Goal: Book appointment/travel/reservation

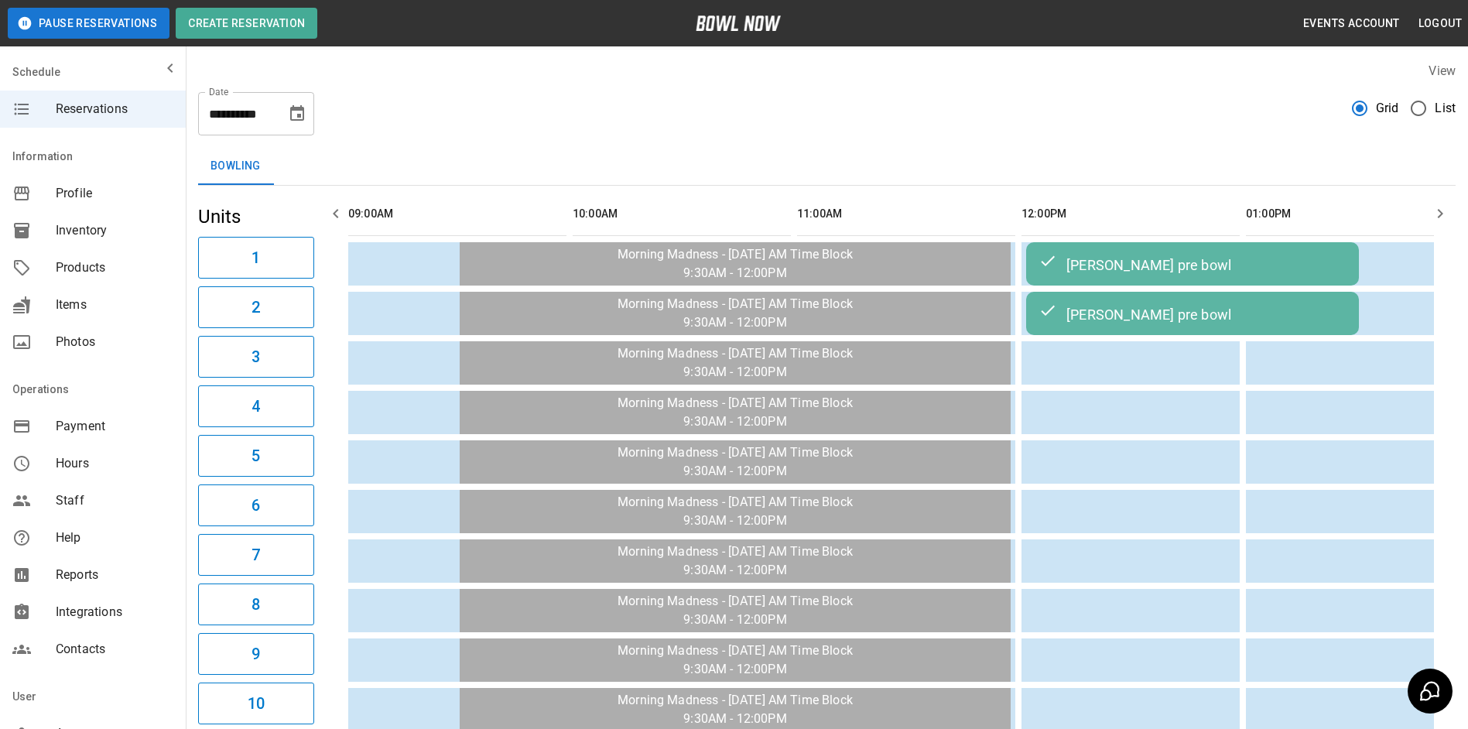
scroll to position [0, 1570]
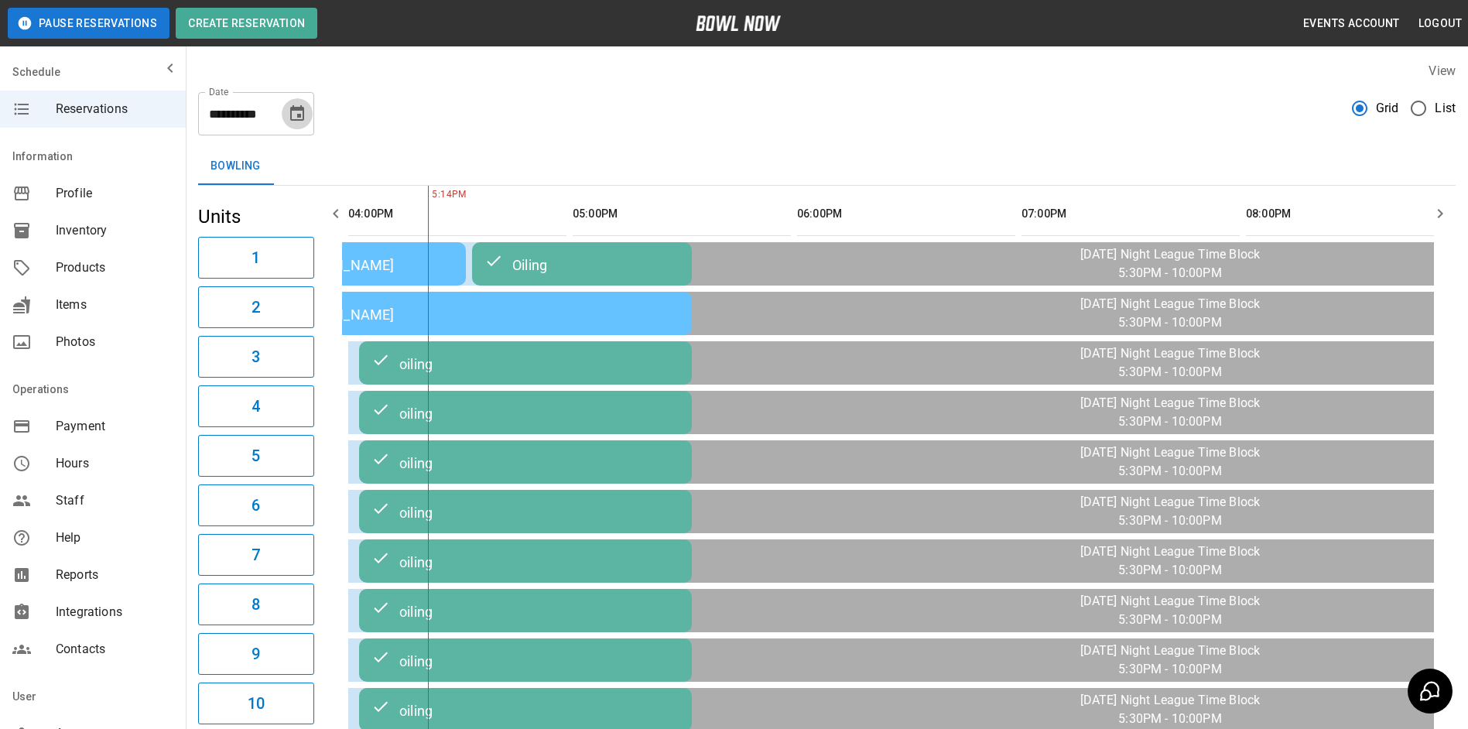
click at [305, 118] on icon "Choose date, selected date is Oct 3, 2025" at bounding box center [297, 113] width 19 height 19
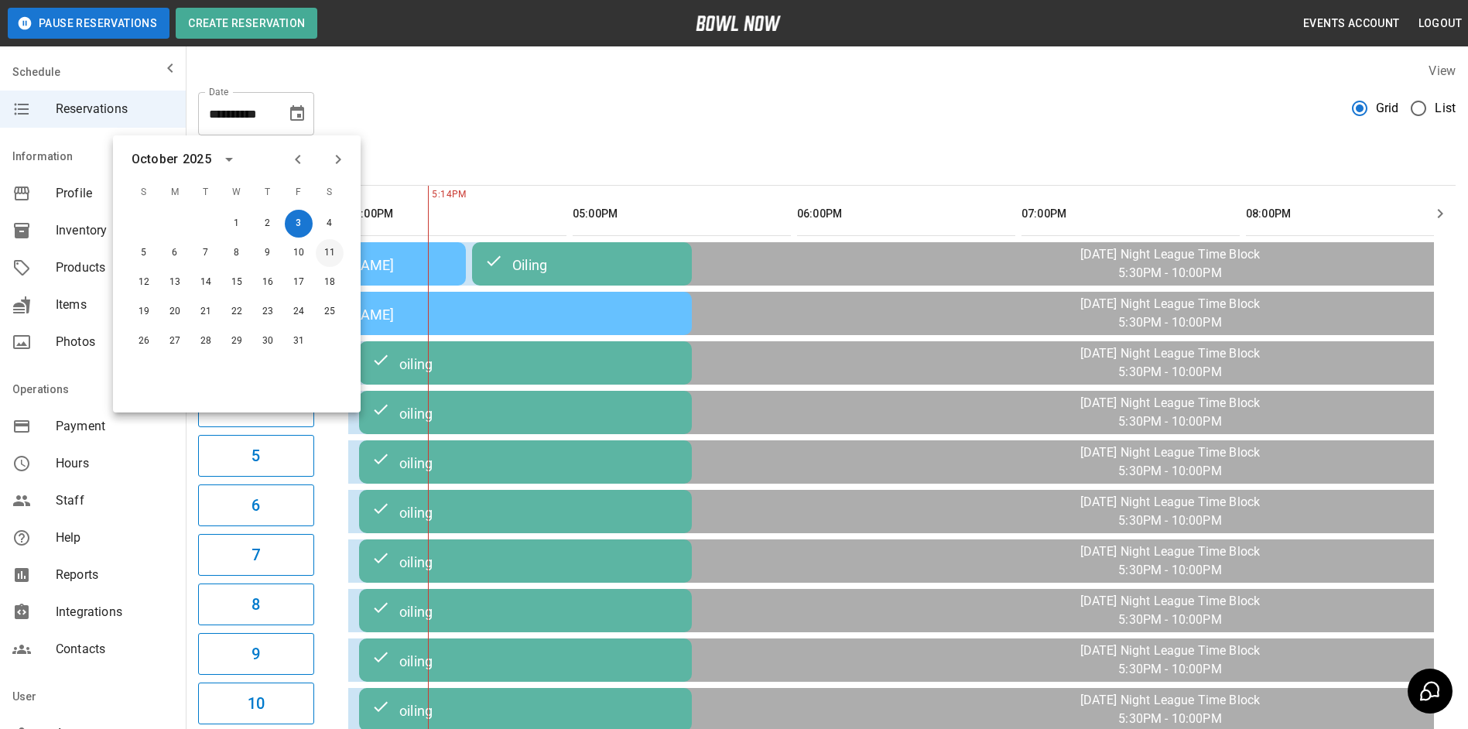
click at [337, 253] on button "11" at bounding box center [330, 253] width 28 height 28
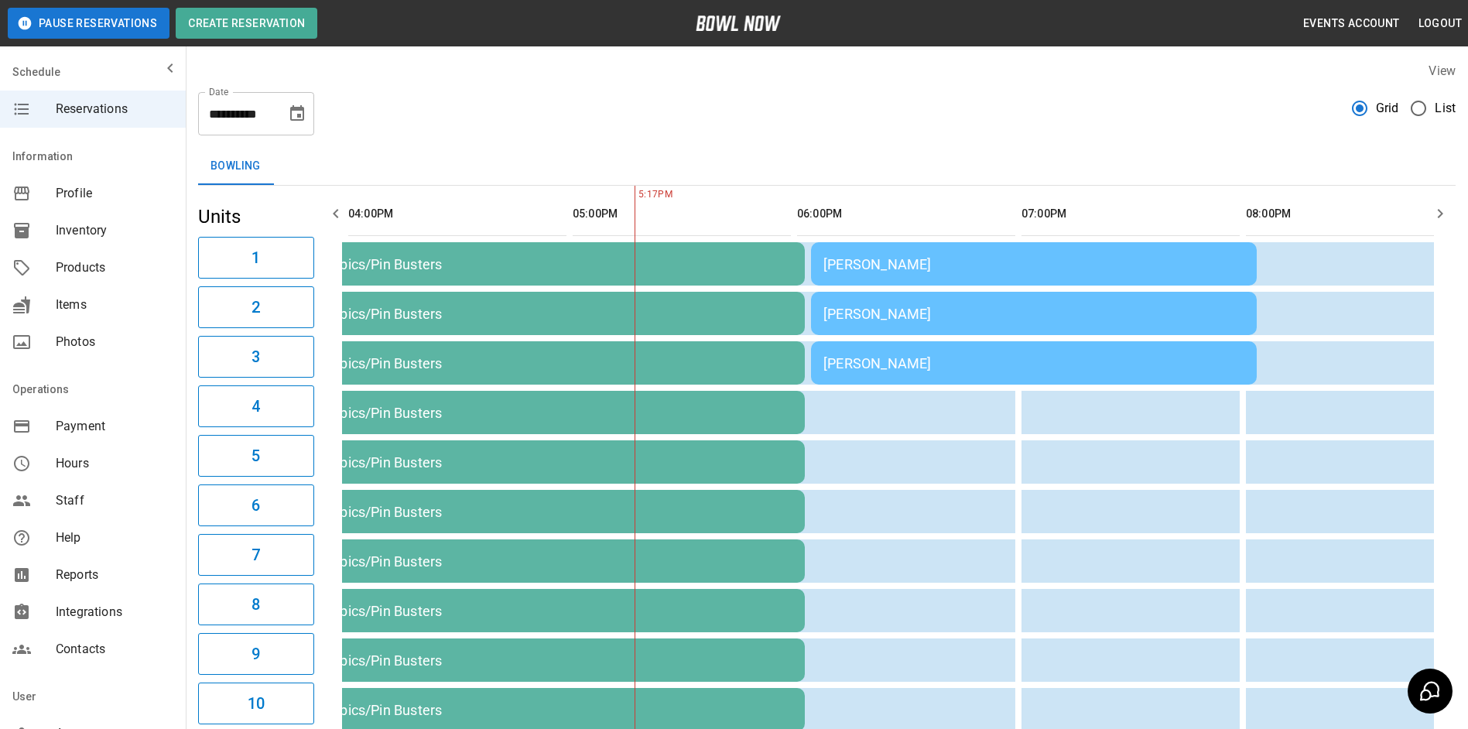
scroll to position [0, 1795]
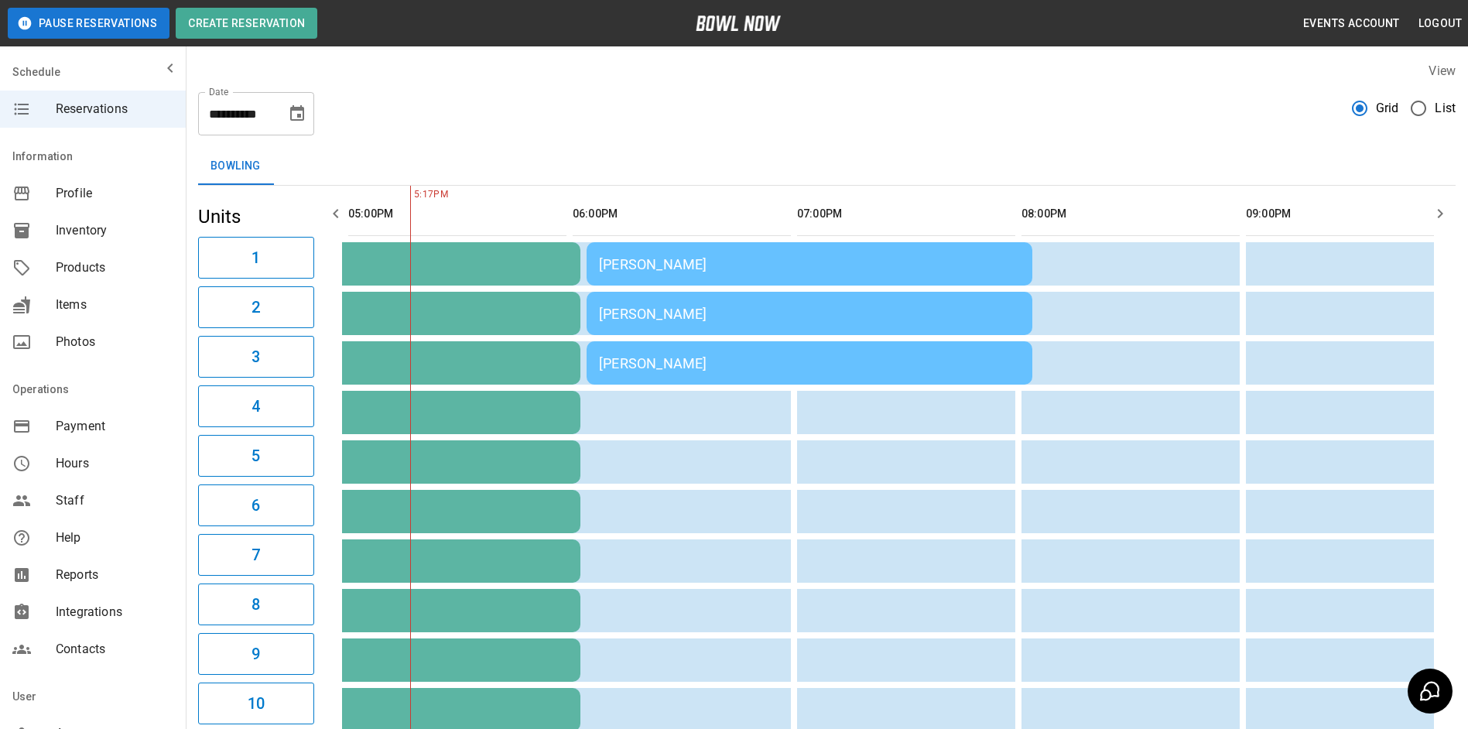
click at [329, 217] on icon "button" at bounding box center [335, 213] width 19 height 19
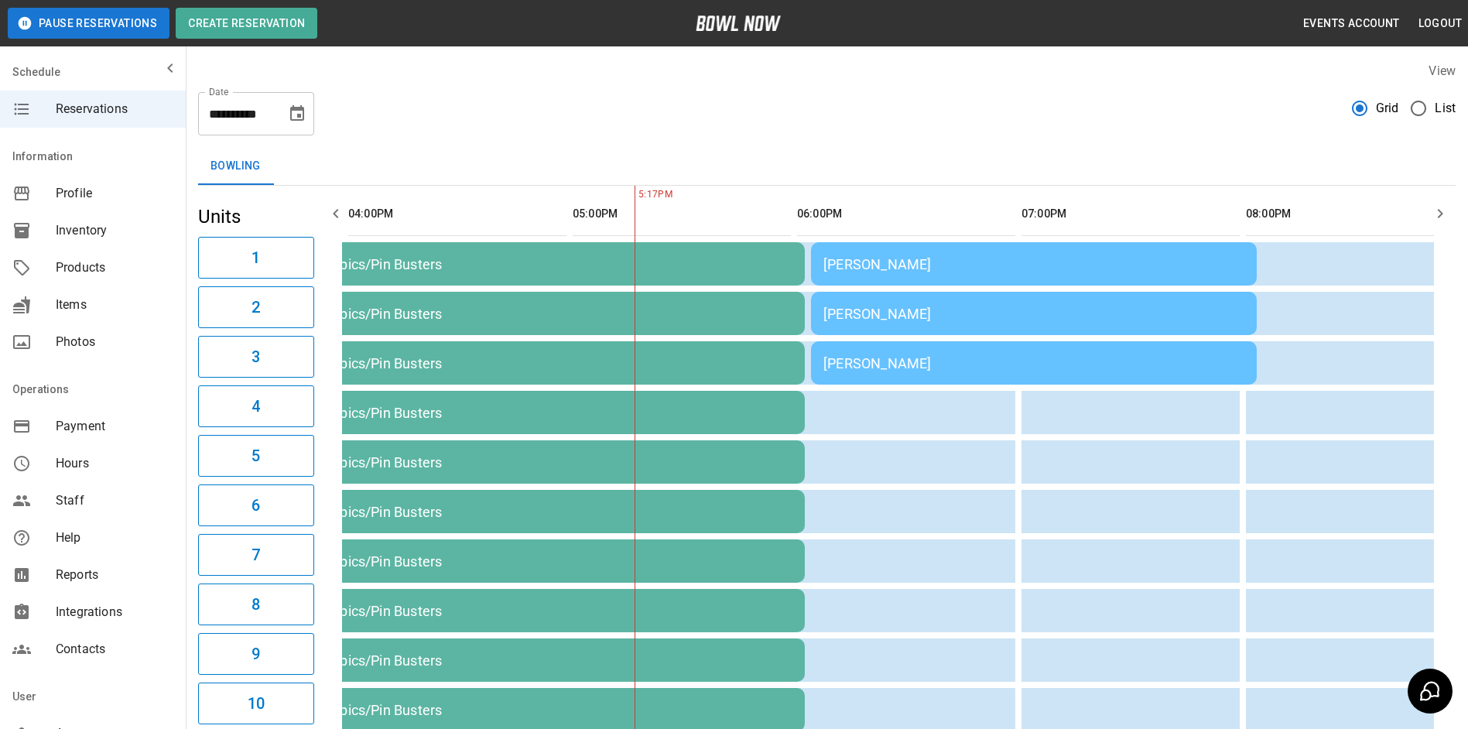
click at [329, 217] on icon "button" at bounding box center [335, 213] width 19 height 19
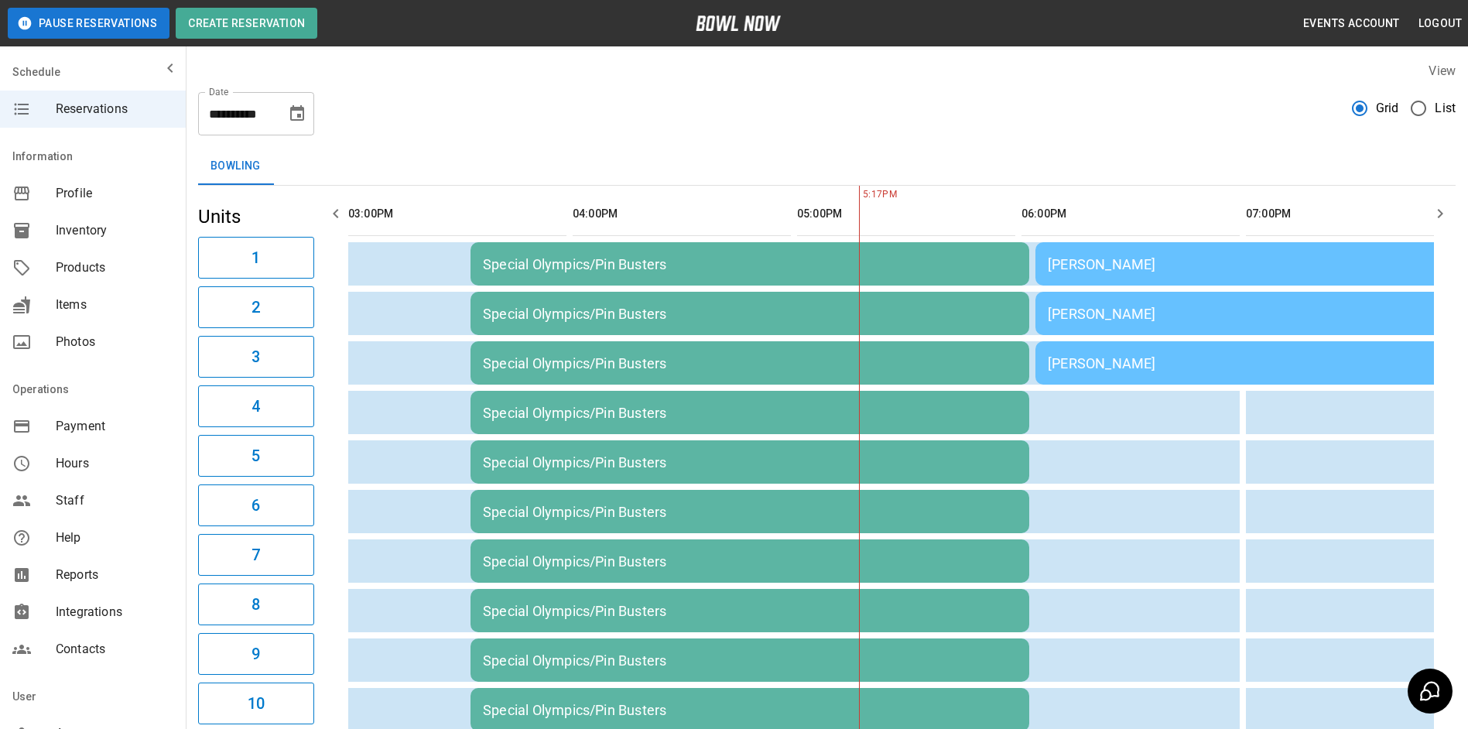
click at [330, 220] on icon "button" at bounding box center [335, 213] width 19 height 19
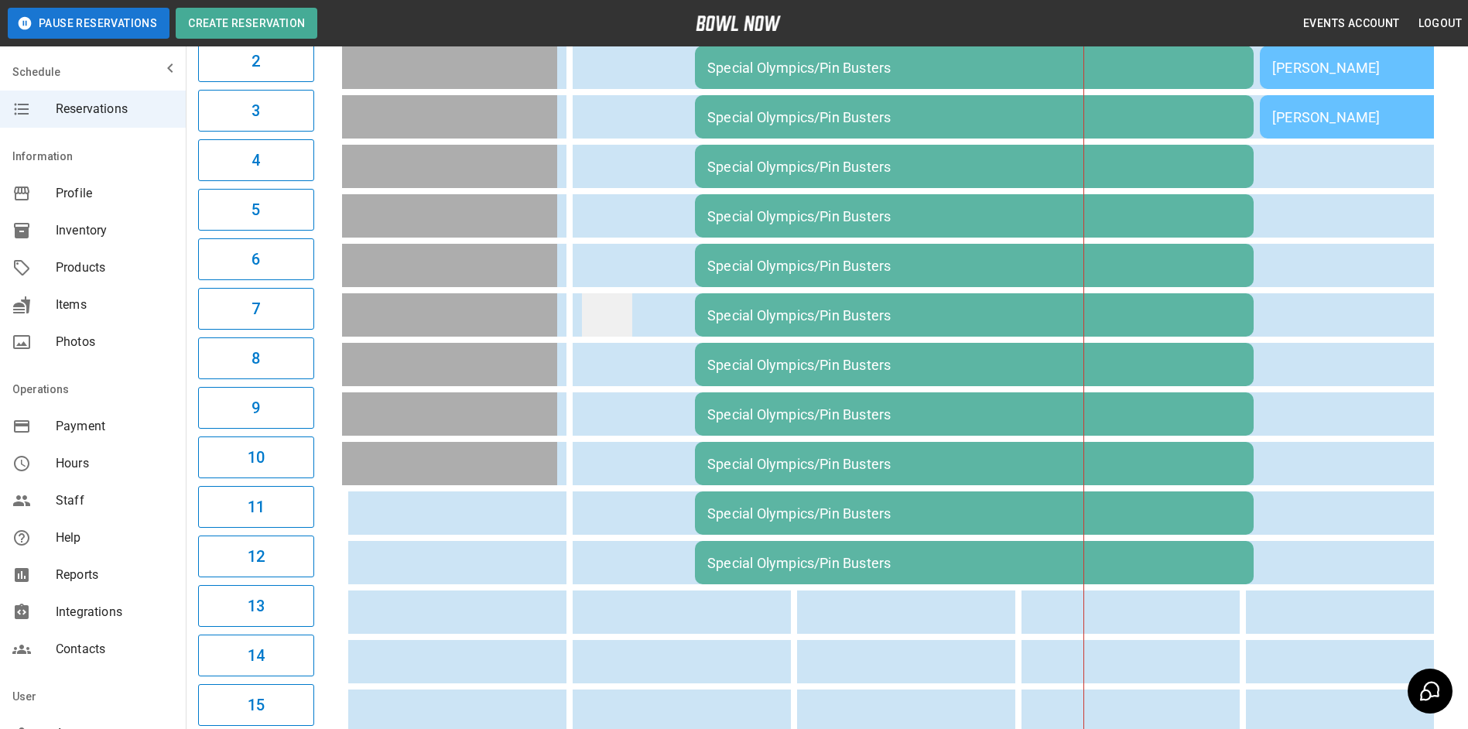
scroll to position [0, 0]
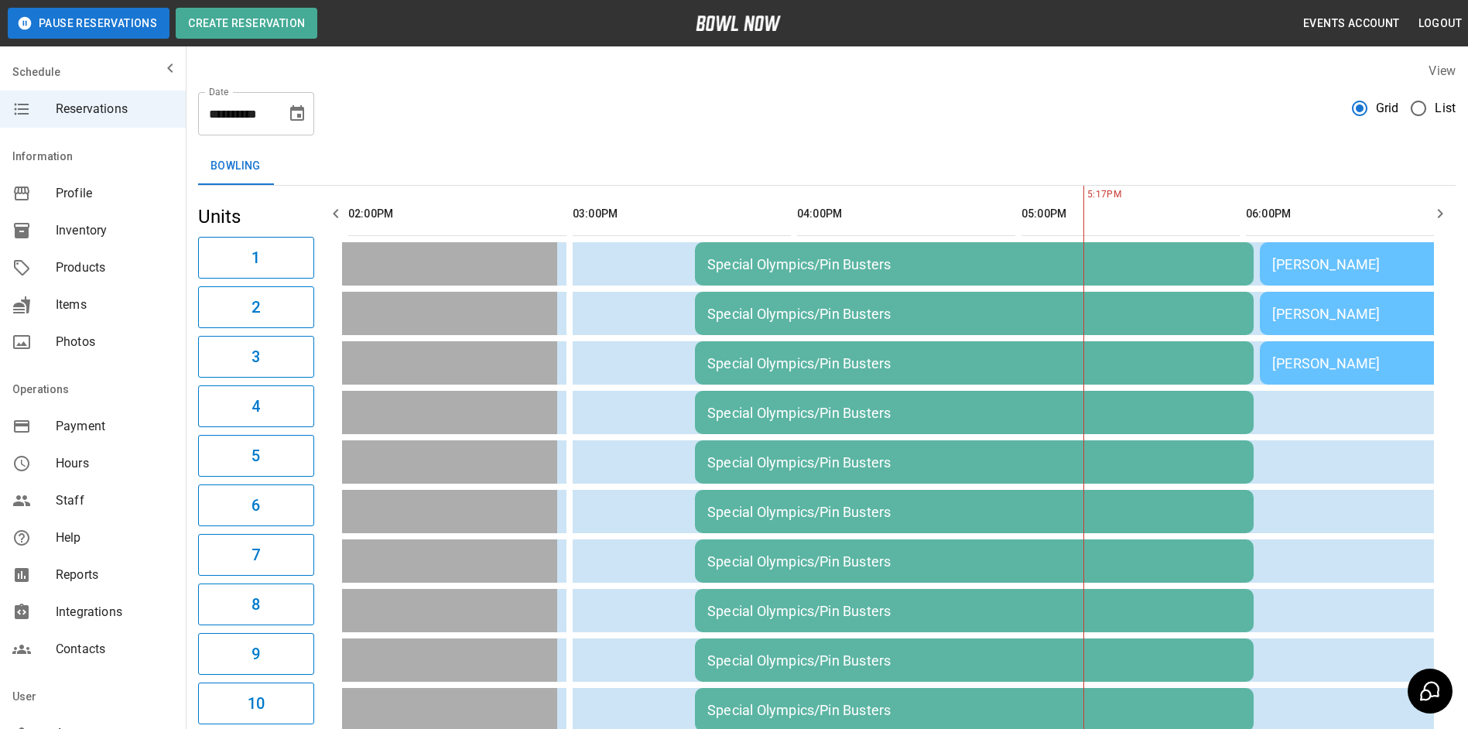
click at [299, 117] on icon "Choose date, selected date is Oct 11, 2025" at bounding box center [297, 112] width 14 height 15
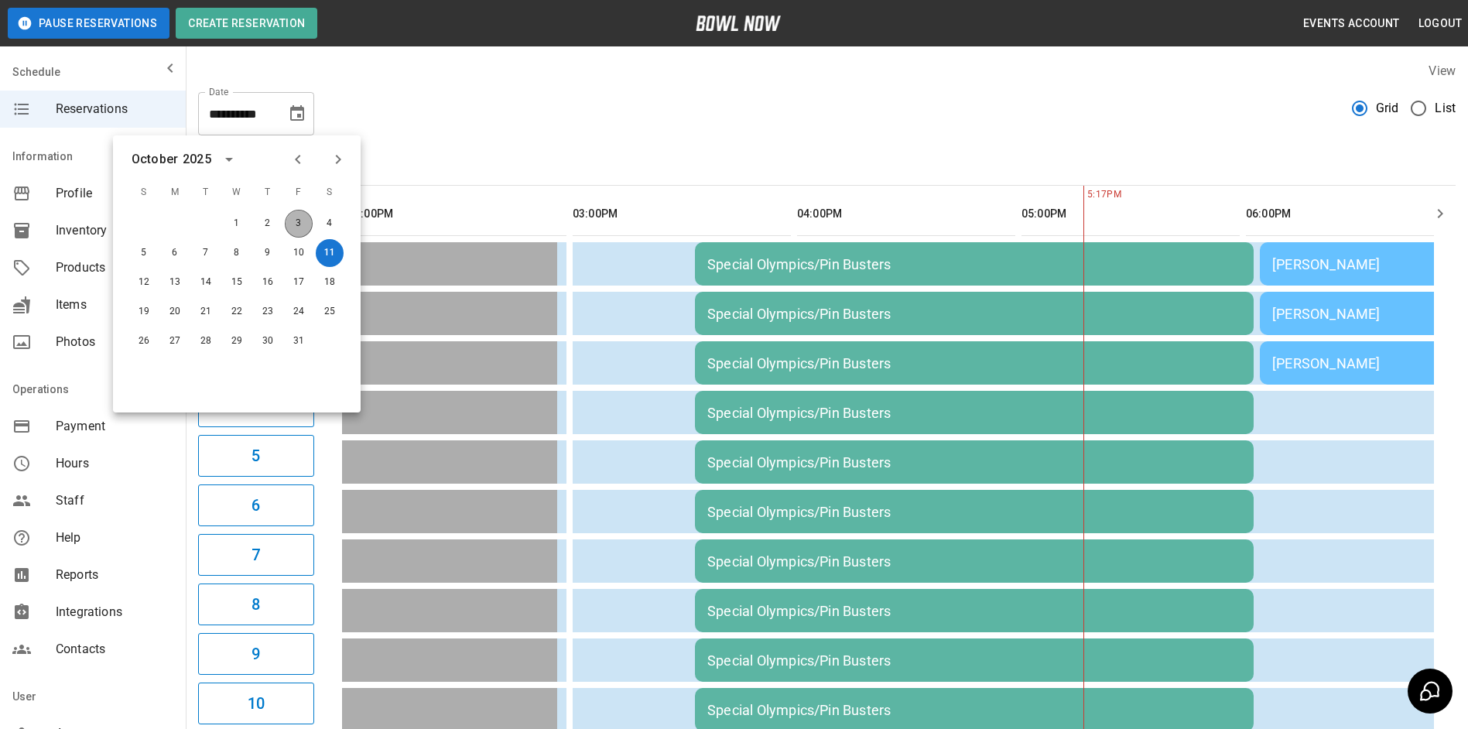
click at [309, 220] on button "3" at bounding box center [299, 224] width 28 height 28
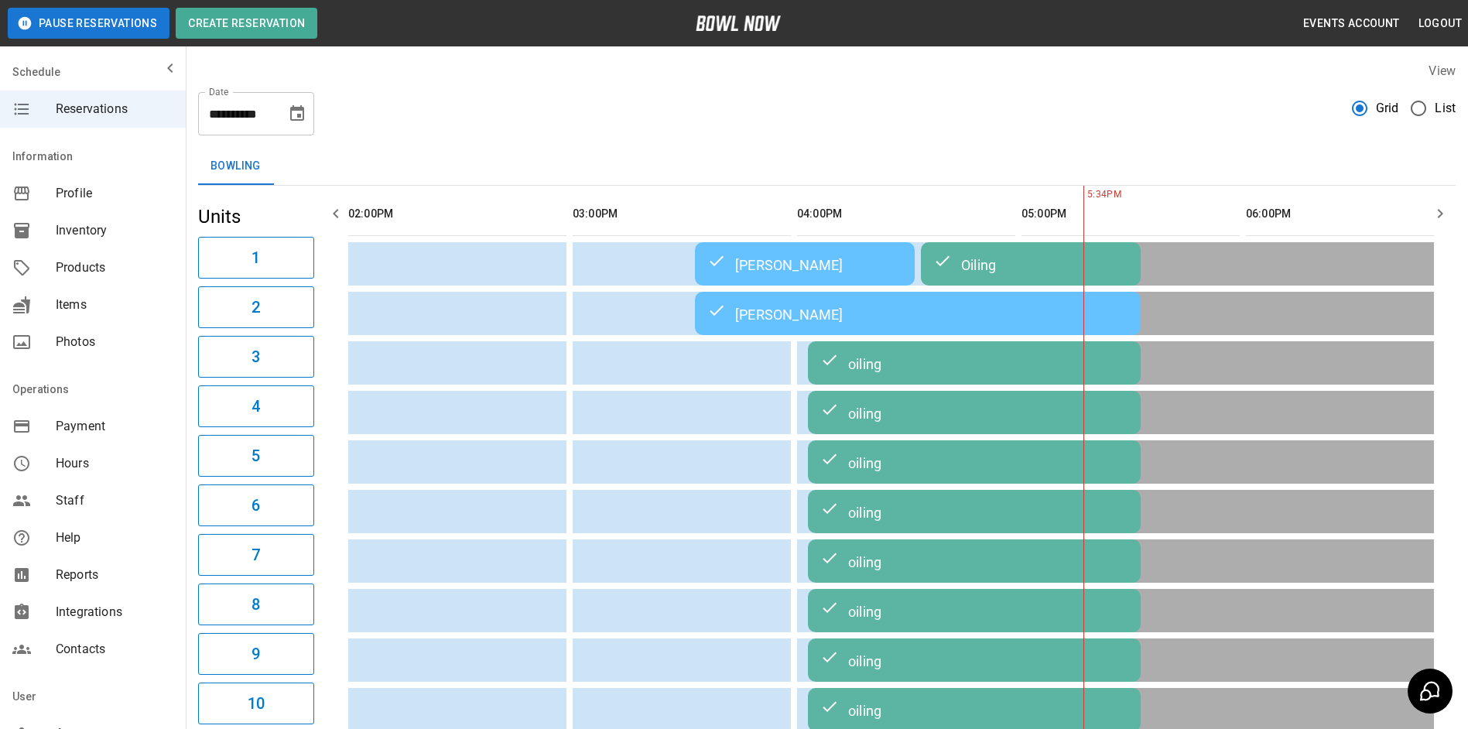
click at [298, 128] on button "Choose date, selected date is Oct 3, 2025" at bounding box center [297, 113] width 31 height 31
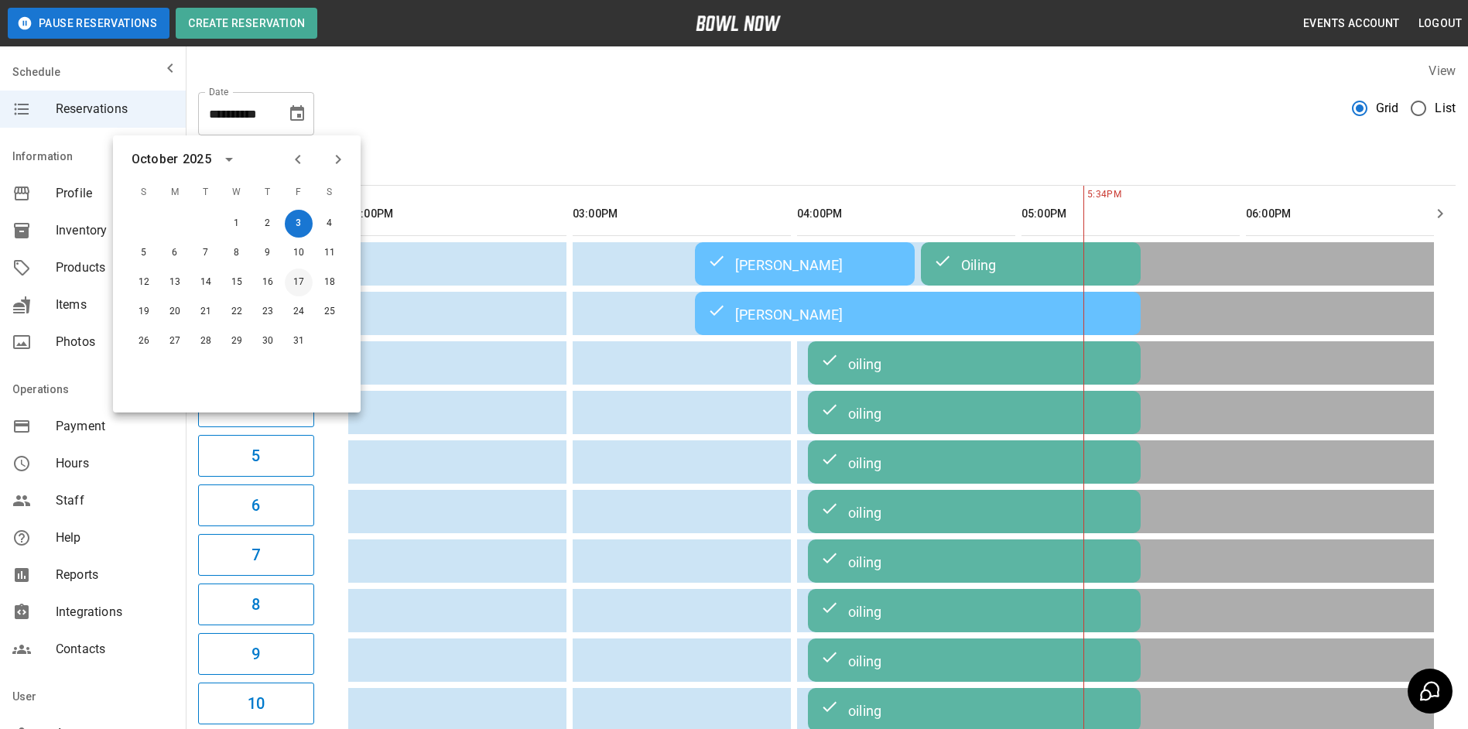
click at [306, 281] on button "17" at bounding box center [299, 282] width 28 height 28
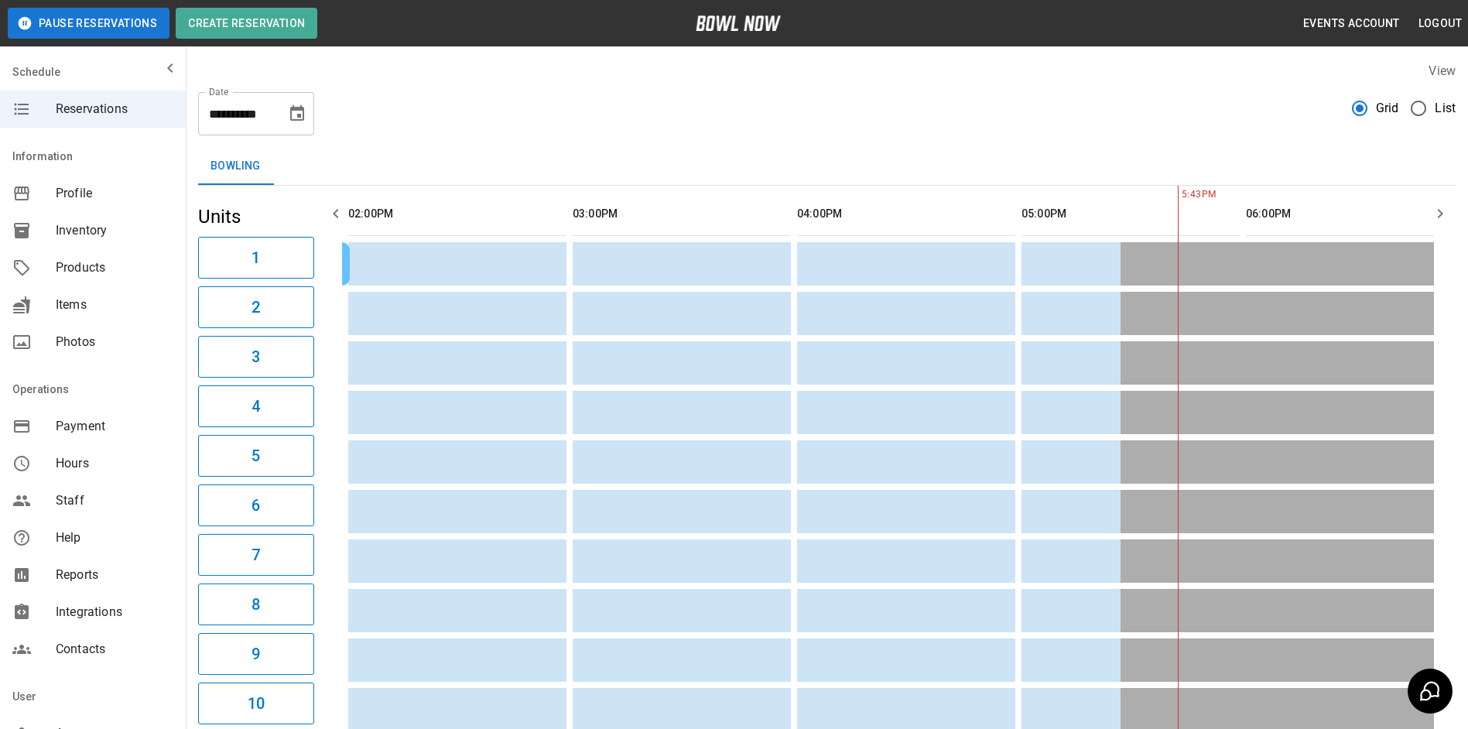
click at [1439, 225] on button "button" at bounding box center [1439, 213] width 31 height 31
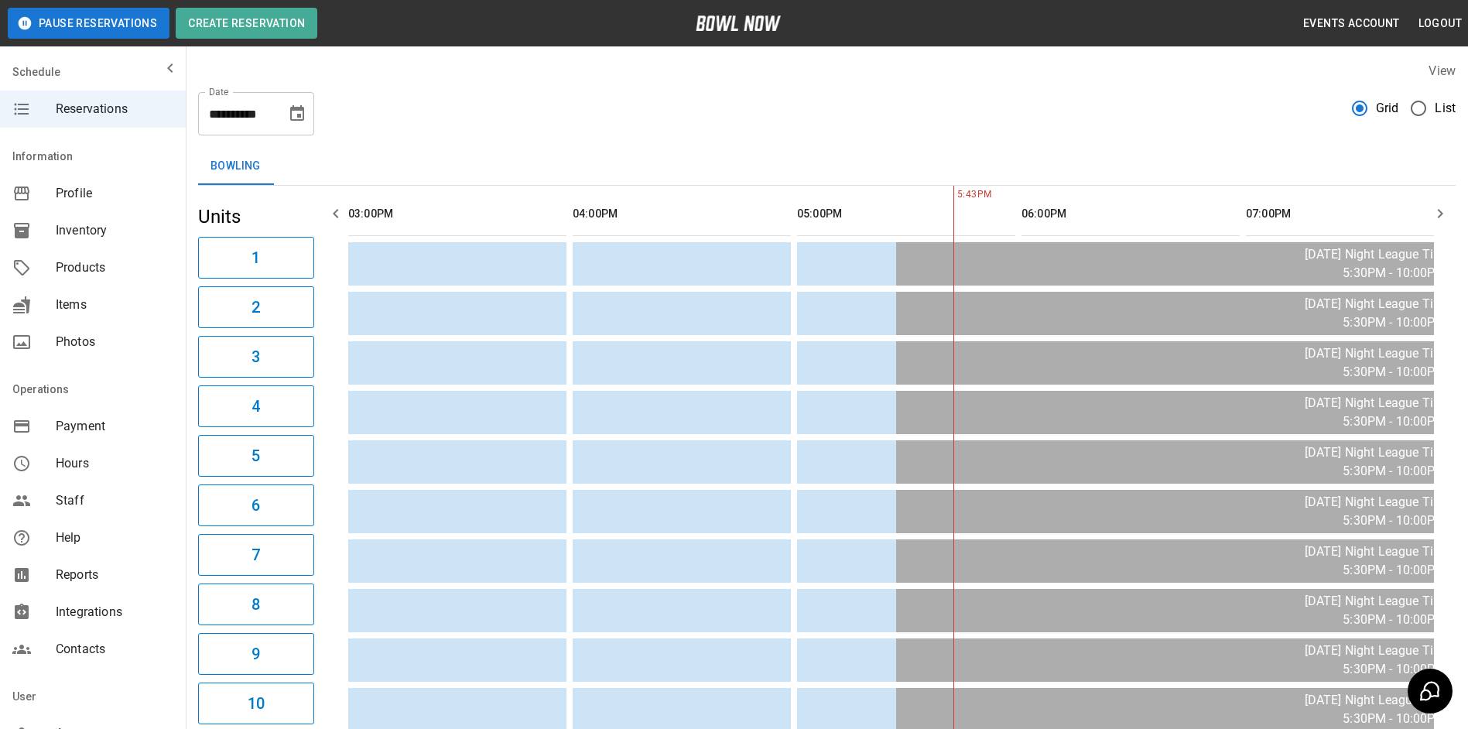
click at [1439, 224] on button "button" at bounding box center [1439, 213] width 31 height 31
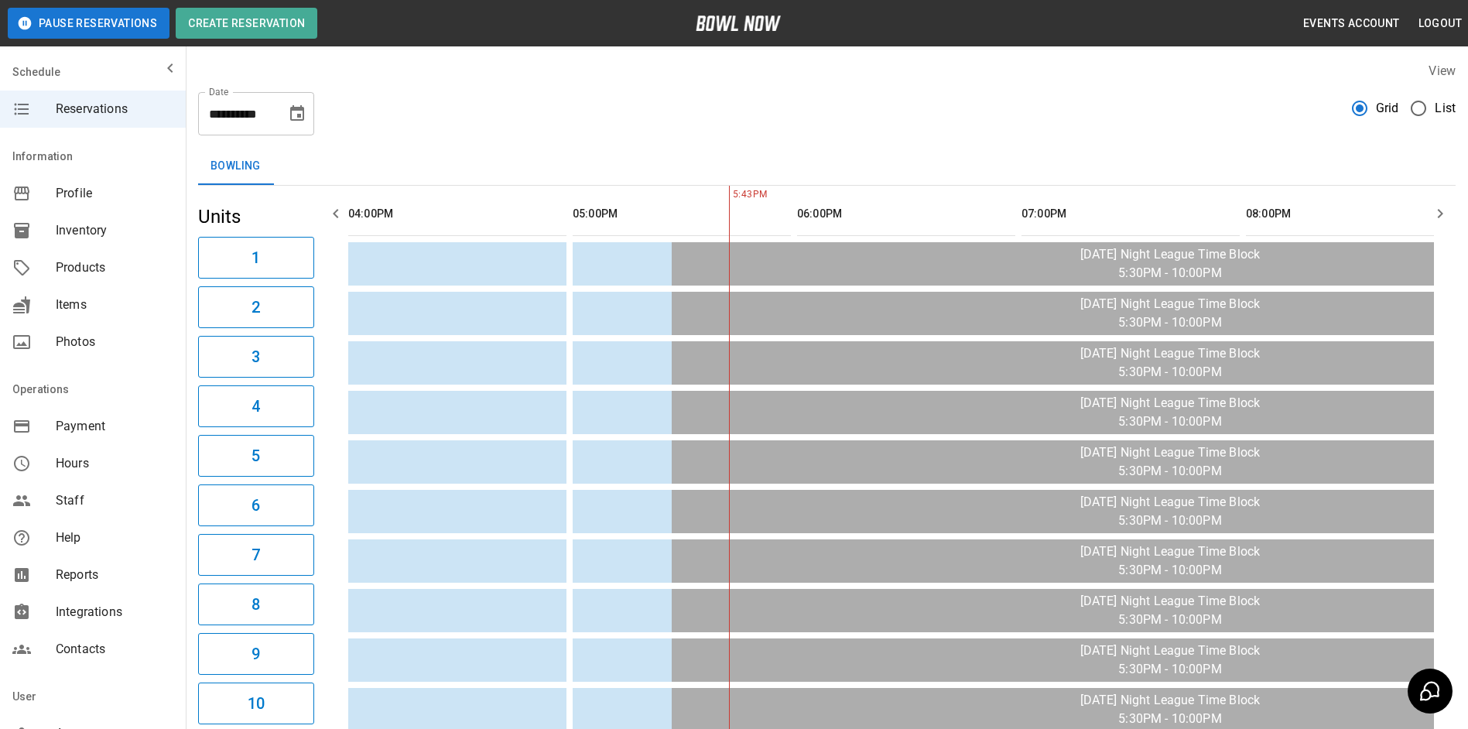
click at [1439, 224] on button "button" at bounding box center [1439, 213] width 31 height 31
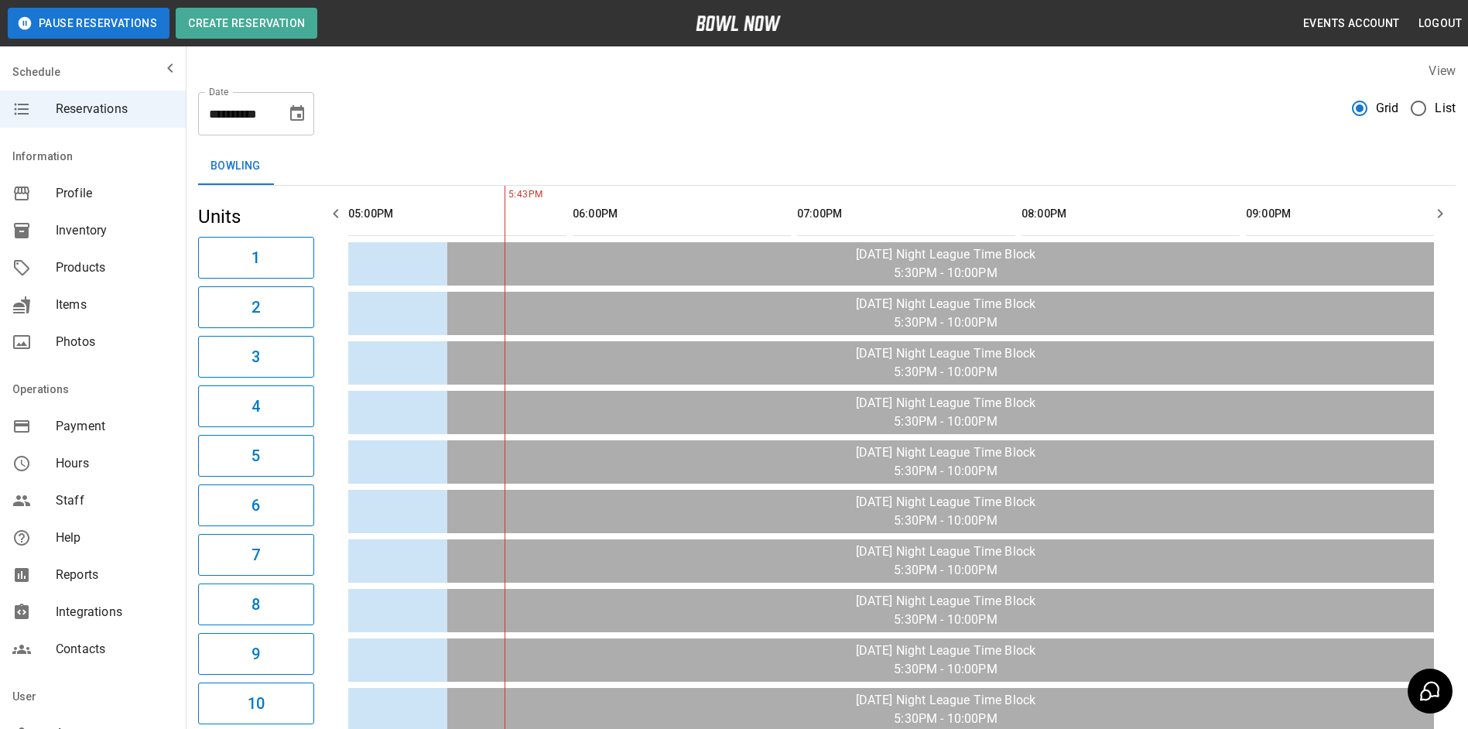
click at [1439, 224] on button "button" at bounding box center [1439, 213] width 31 height 31
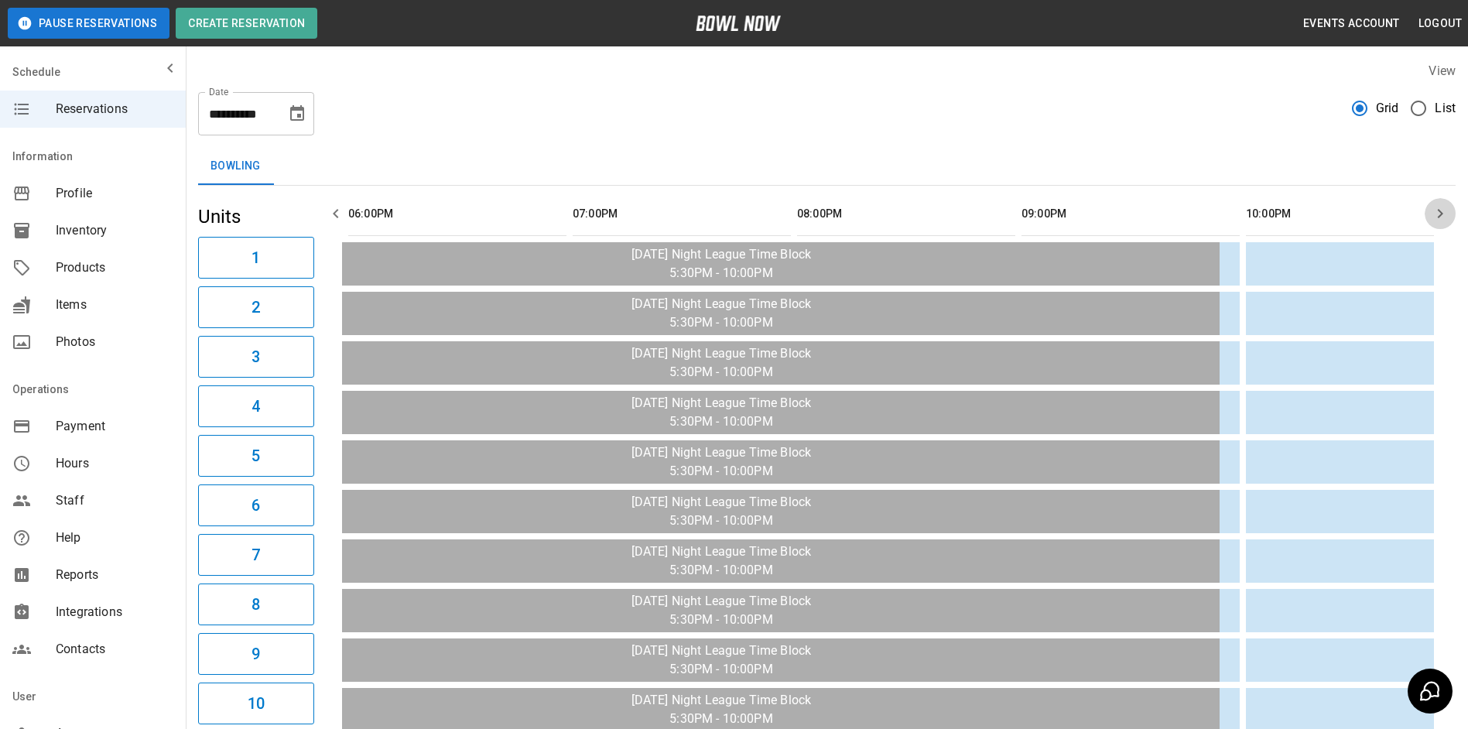
click at [1439, 224] on button "button" at bounding box center [1439, 213] width 31 height 31
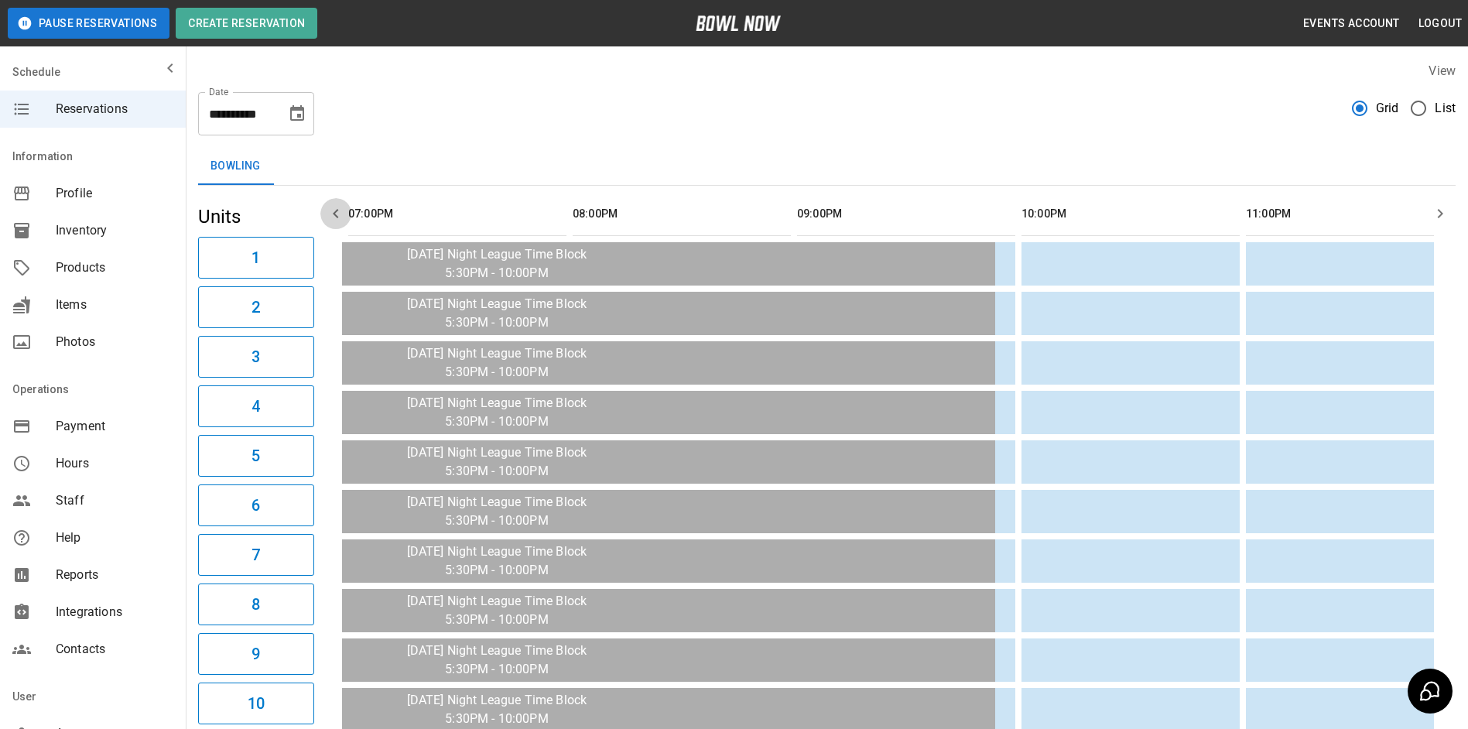
click at [333, 211] on icon "button" at bounding box center [335, 213] width 19 height 19
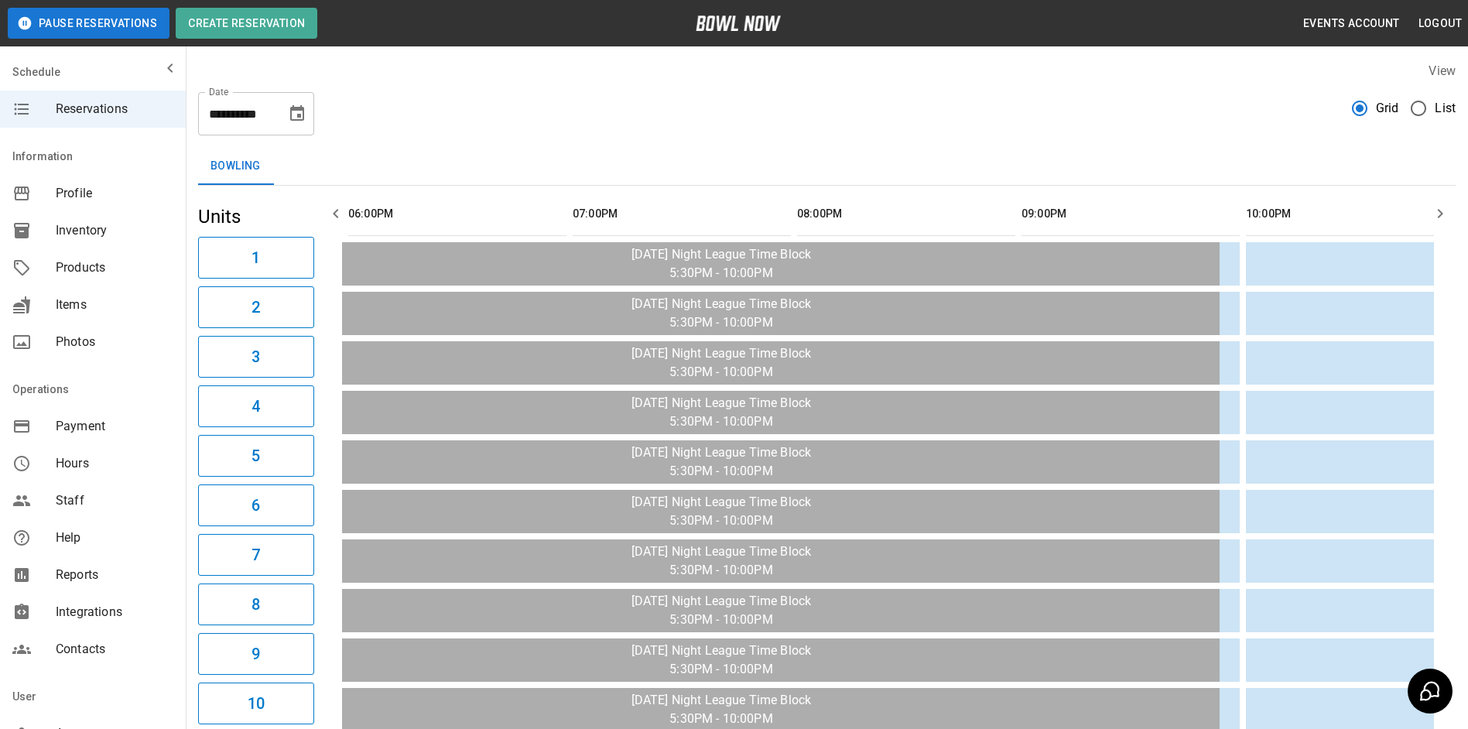
click at [333, 210] on icon "button" at bounding box center [335, 213] width 19 height 19
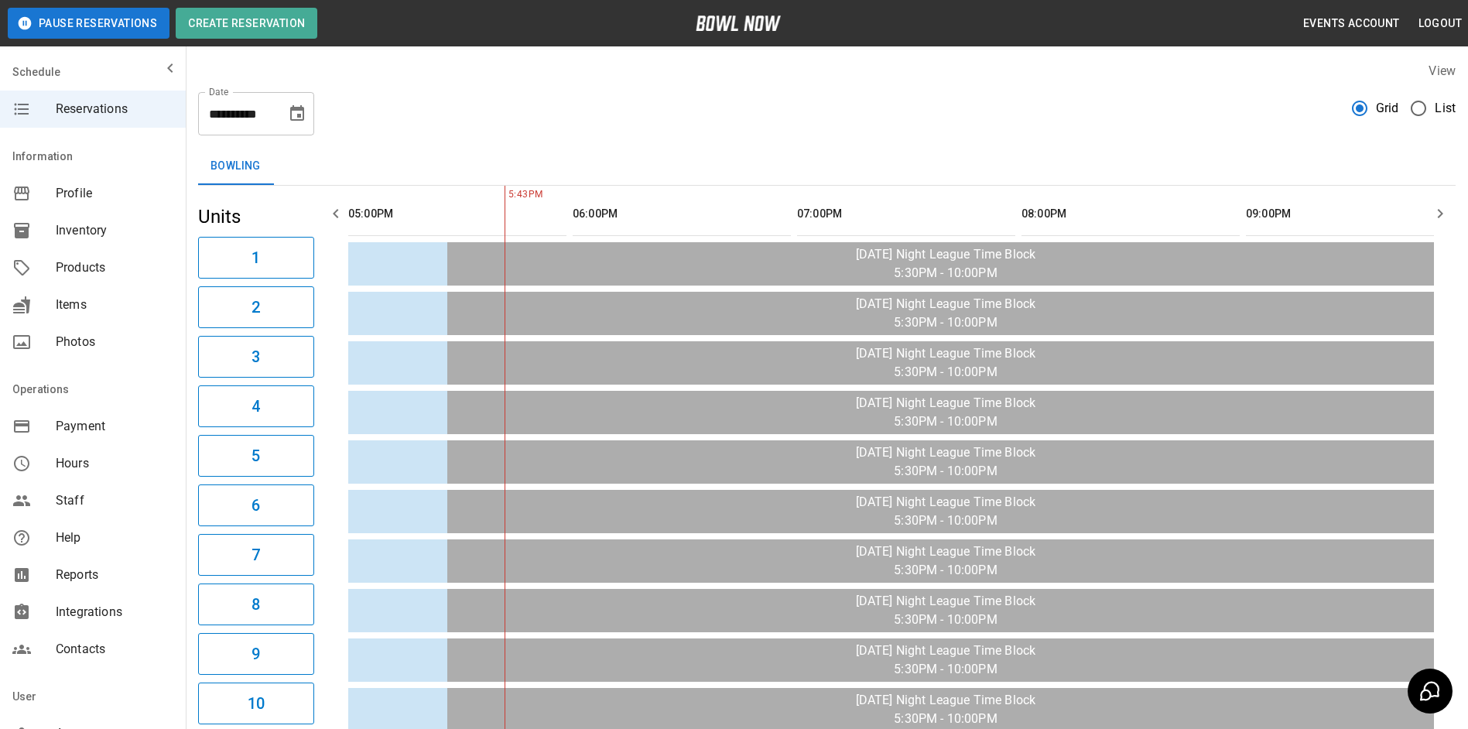
click at [333, 210] on icon "button" at bounding box center [335, 213] width 19 height 19
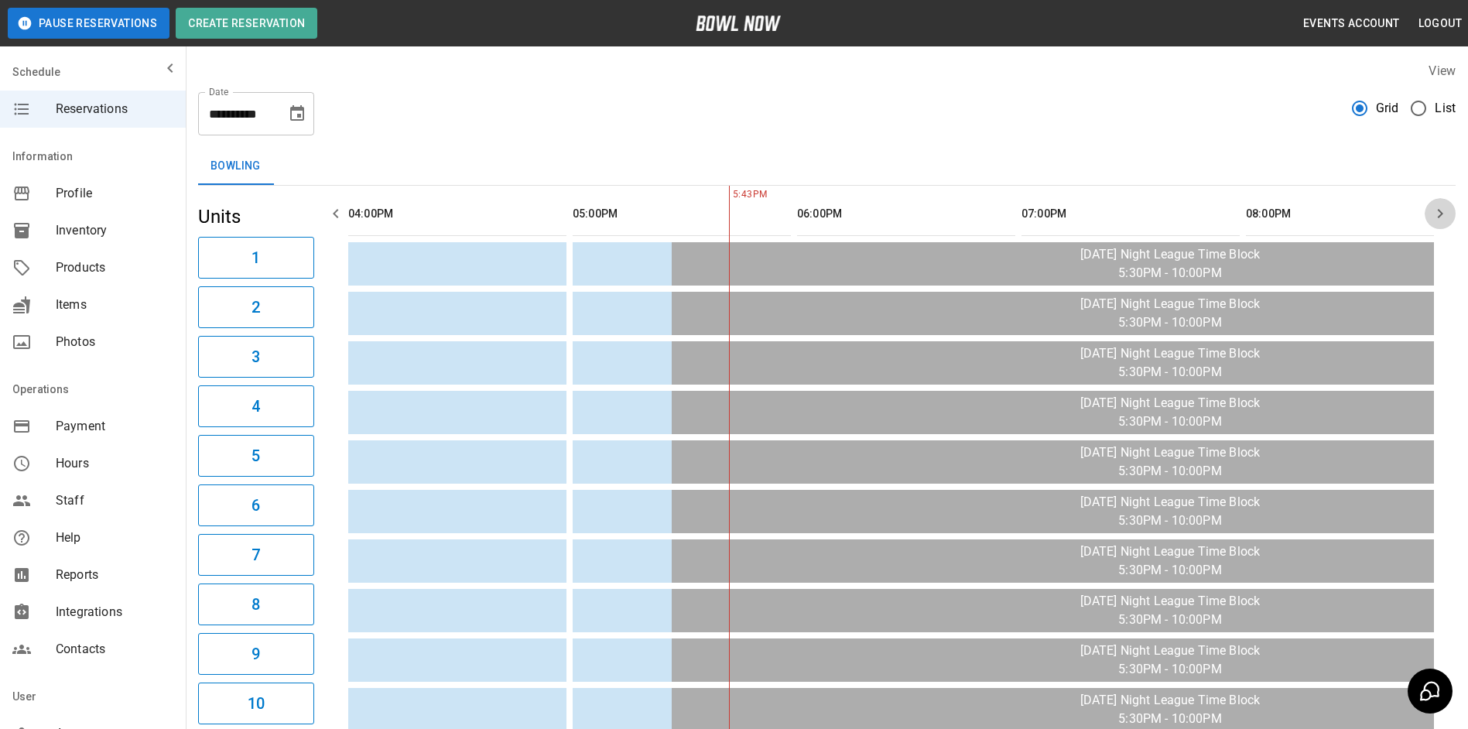
click at [1442, 209] on icon "button" at bounding box center [1439, 213] width 19 height 19
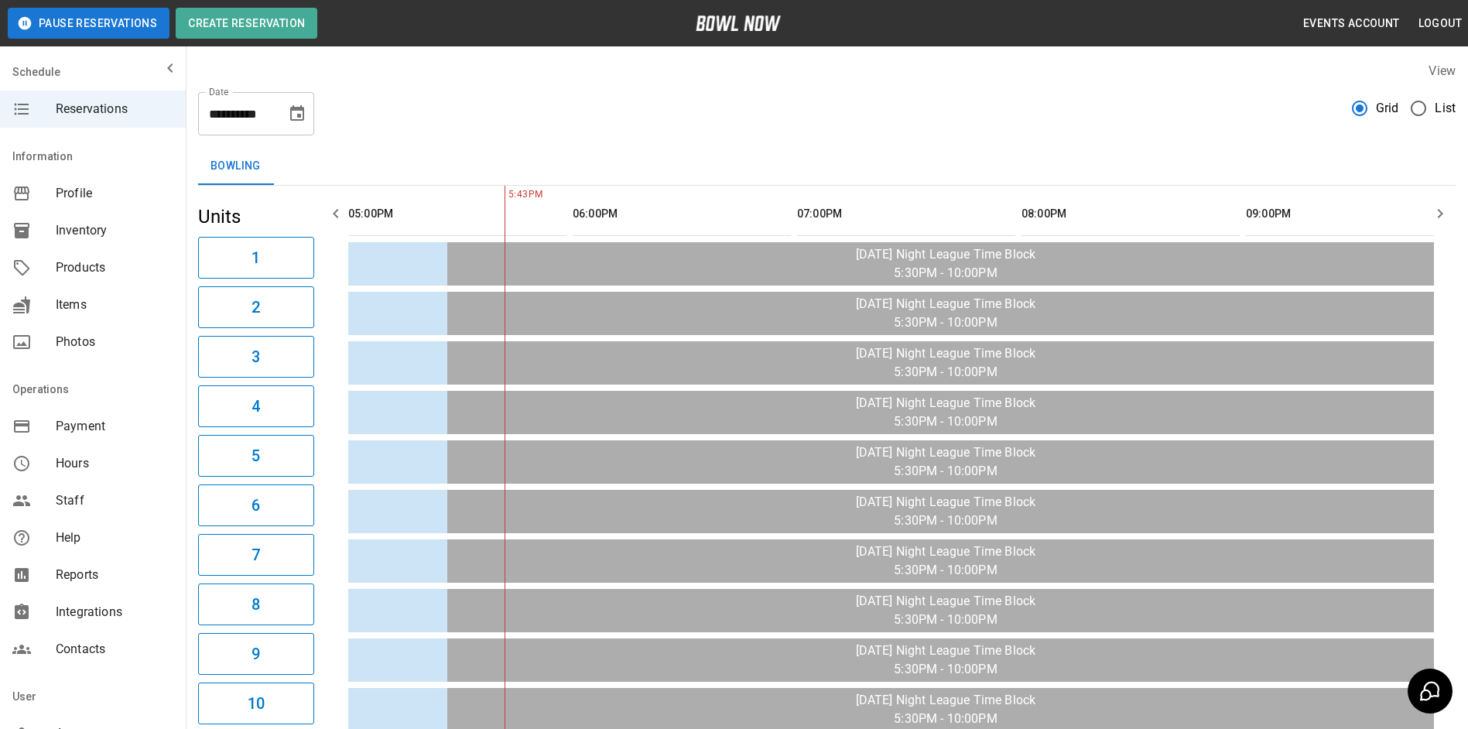
click at [1442, 209] on icon "button" at bounding box center [1439, 213] width 19 height 19
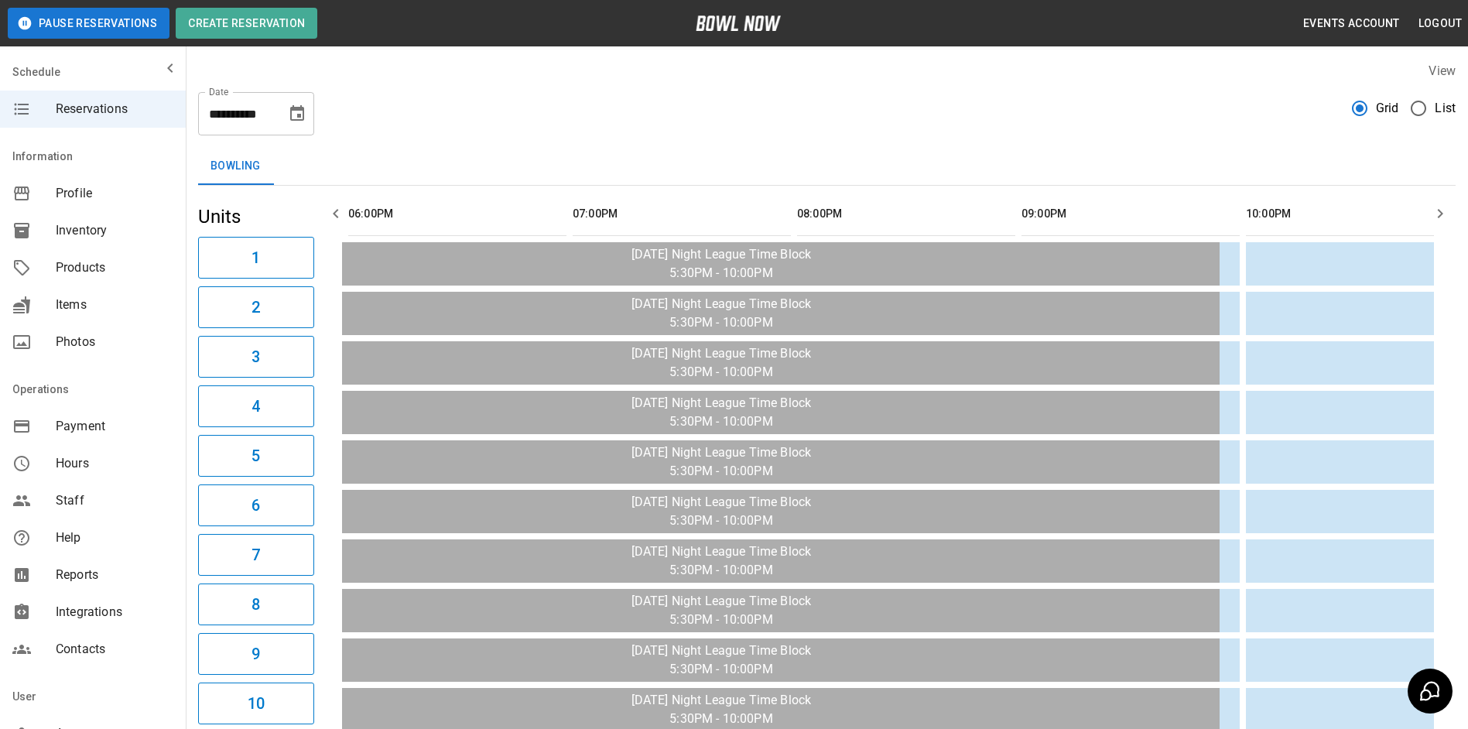
click at [1442, 209] on icon "button" at bounding box center [1439, 213] width 19 height 19
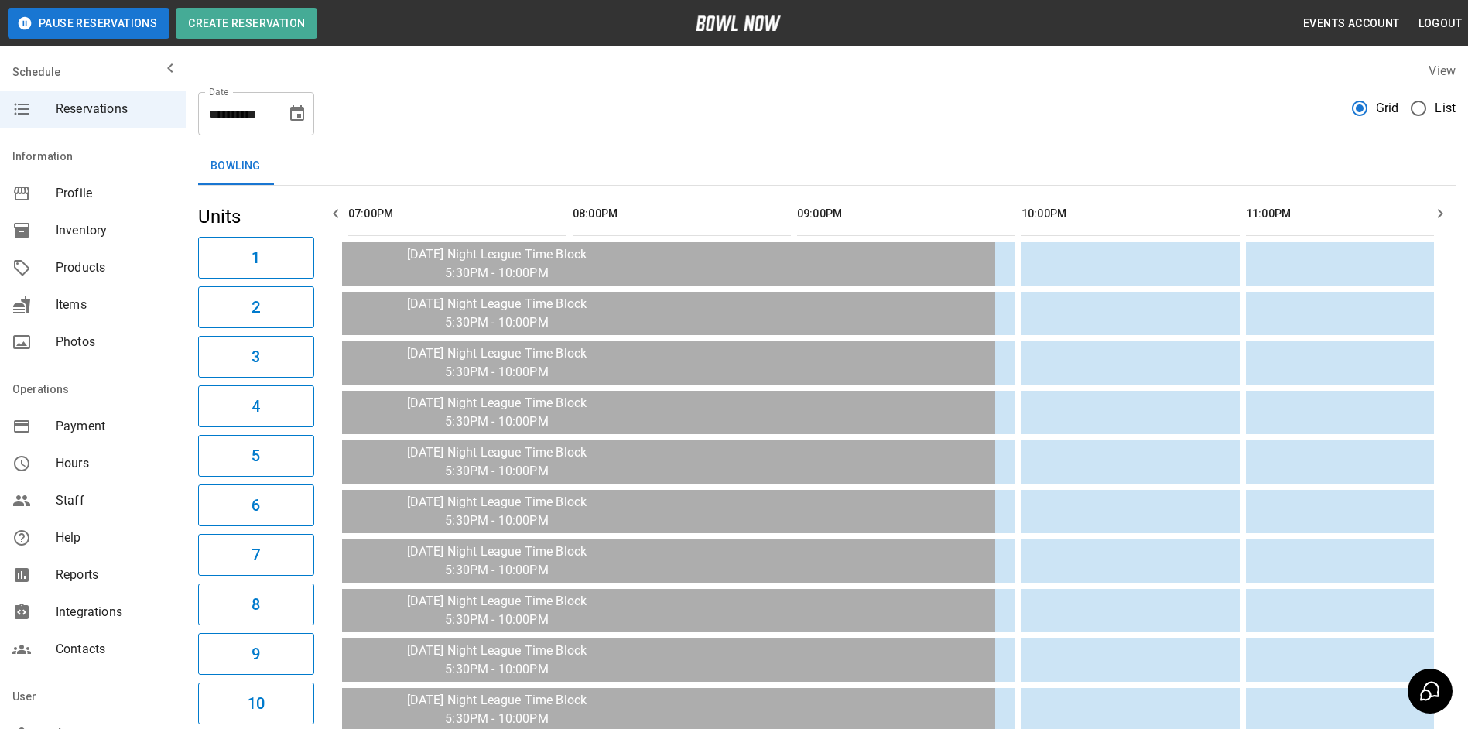
click at [289, 117] on icon "Choose date, selected date is Oct 17, 2025" at bounding box center [297, 113] width 19 height 19
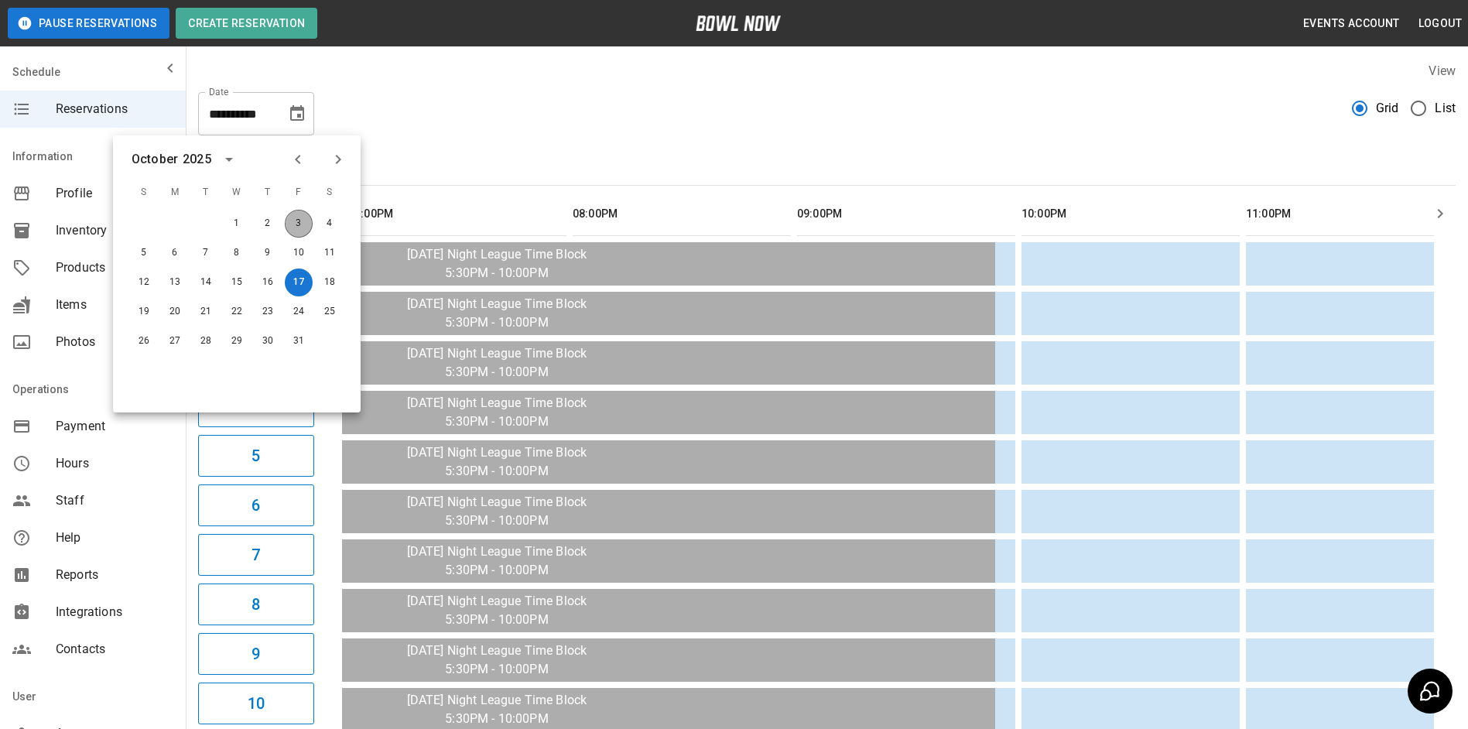
click at [296, 222] on button "3" at bounding box center [299, 224] width 28 height 28
type input "**********"
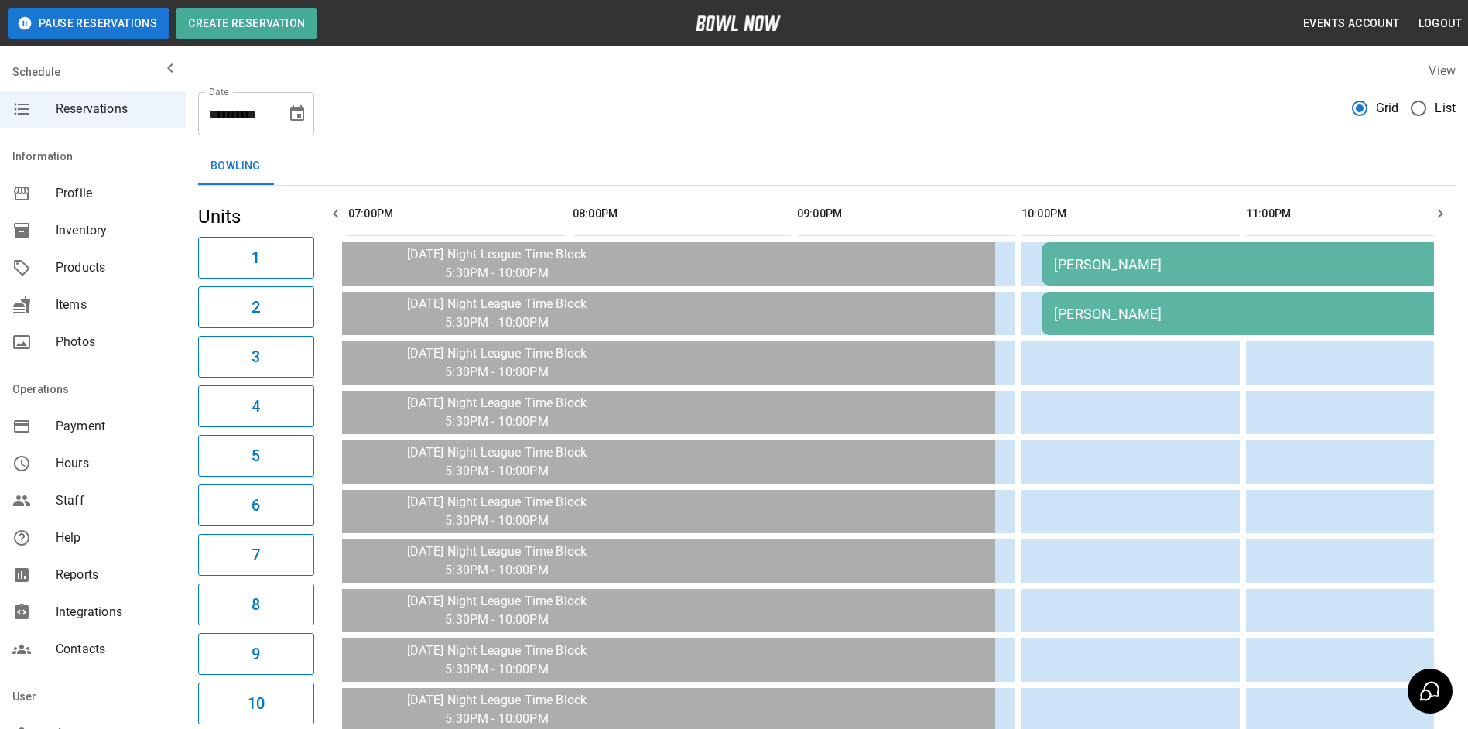
click at [1146, 258] on div "[PERSON_NAME]" at bounding box center [1264, 264] width 421 height 16
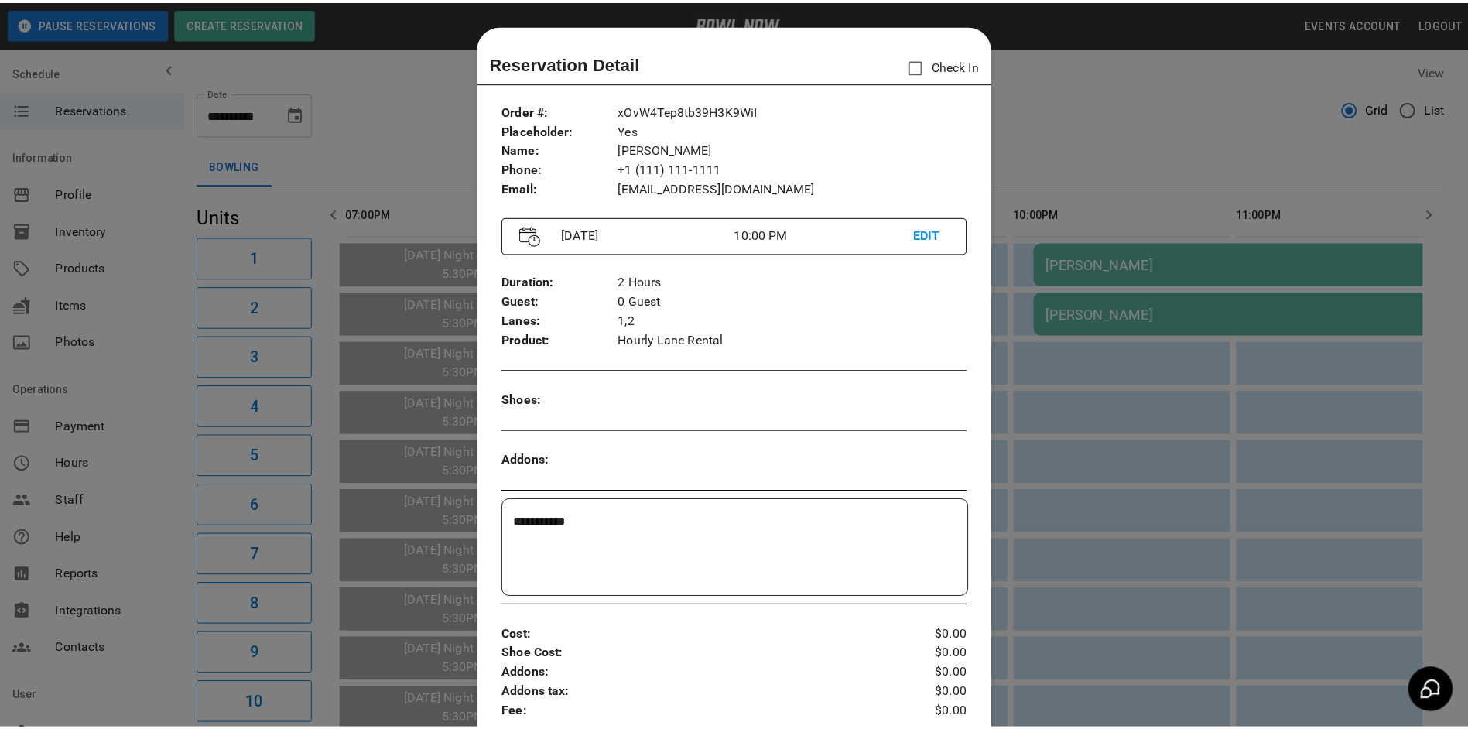
scroll to position [25, 0]
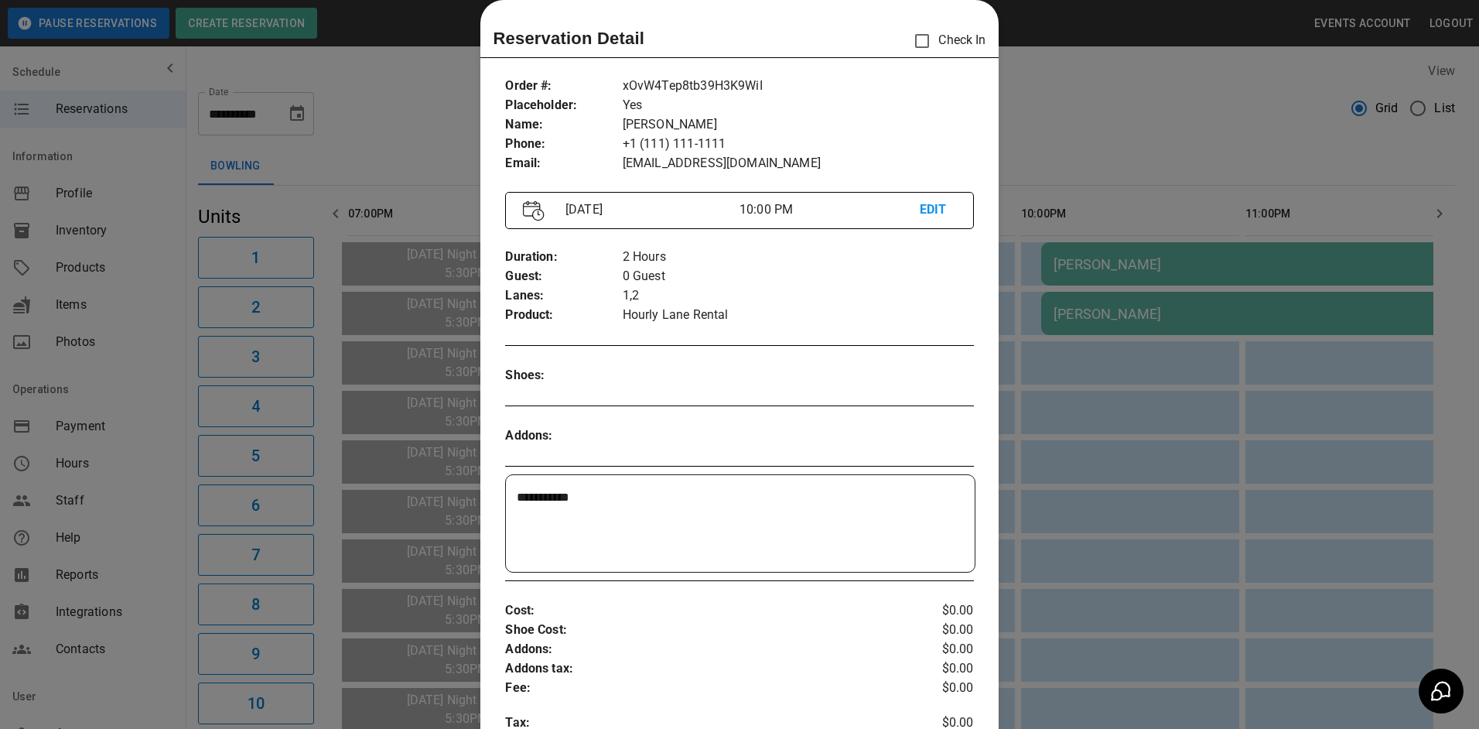
click at [1098, 160] on div at bounding box center [739, 364] width 1479 height 729
